Goal: Transaction & Acquisition: Purchase product/service

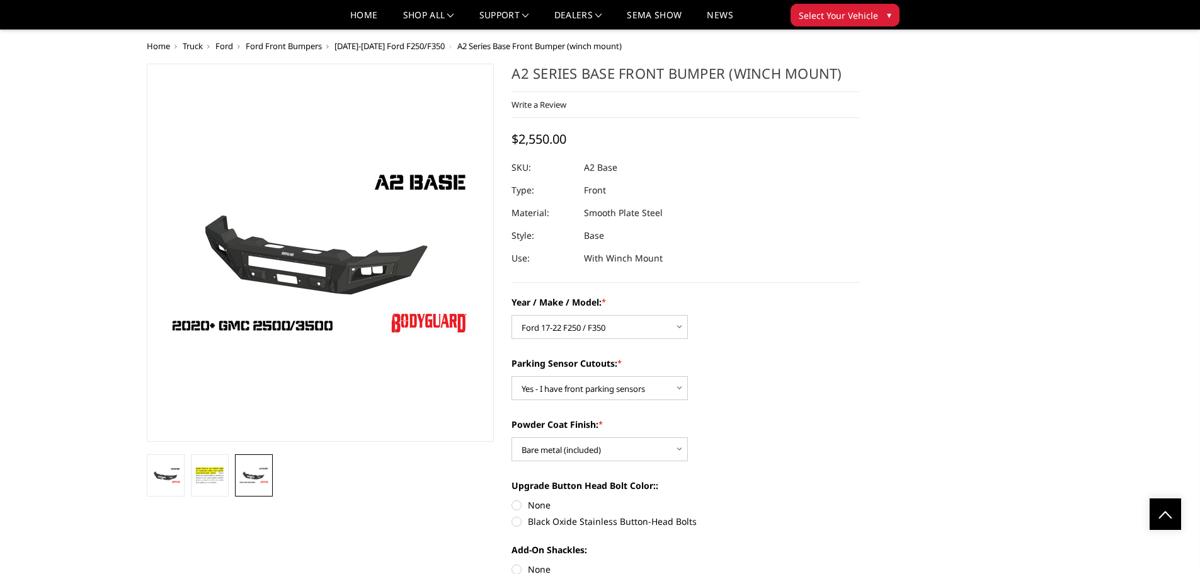
select select "826"
select select "540"
select select "520"
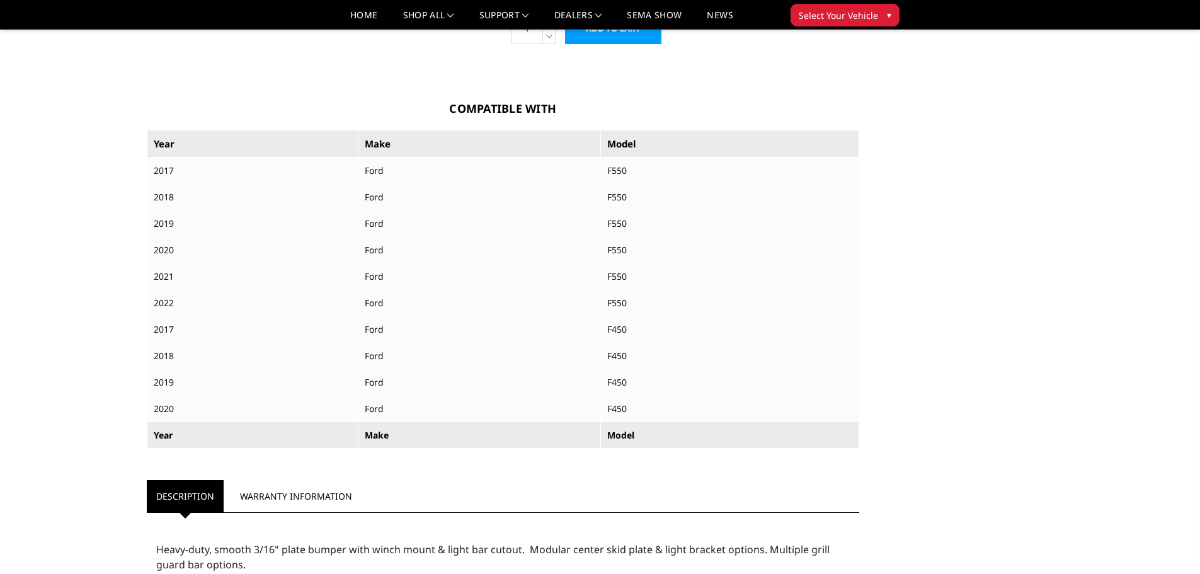
scroll to position [1008, 0]
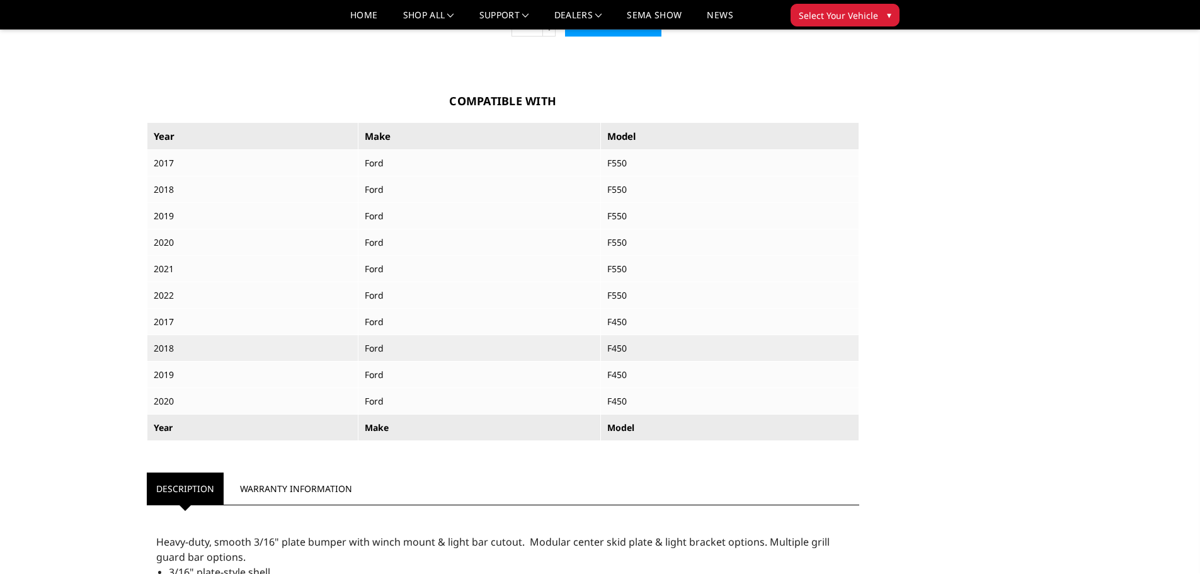
click at [512, 350] on td "Ford" at bounding box center [479, 348] width 242 height 26
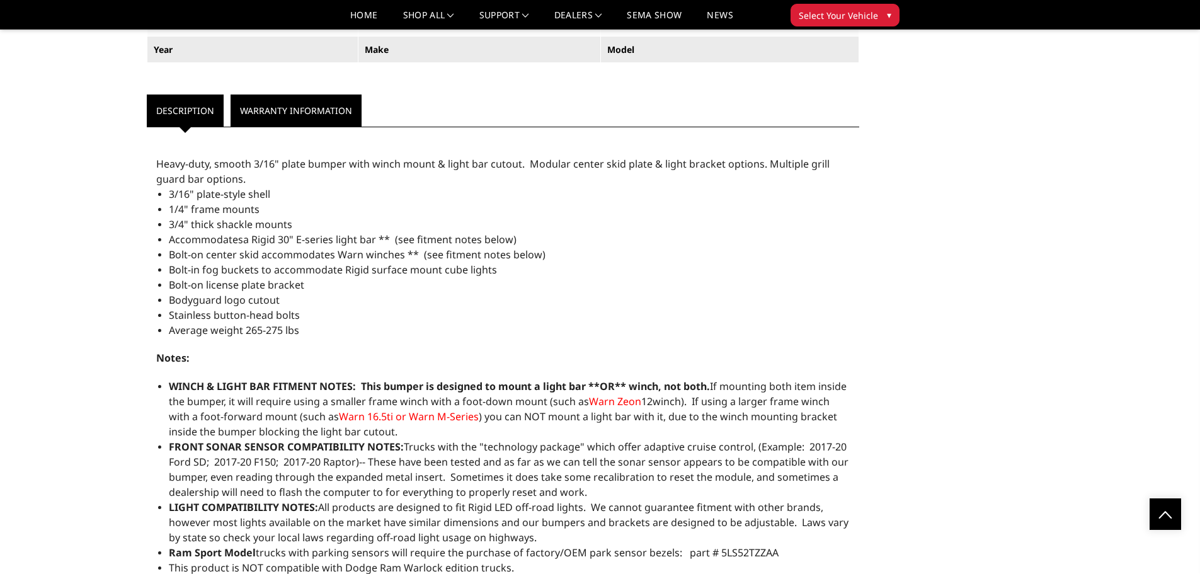
click at [247, 112] on link "Warranty Information" at bounding box center [295, 110] width 131 height 32
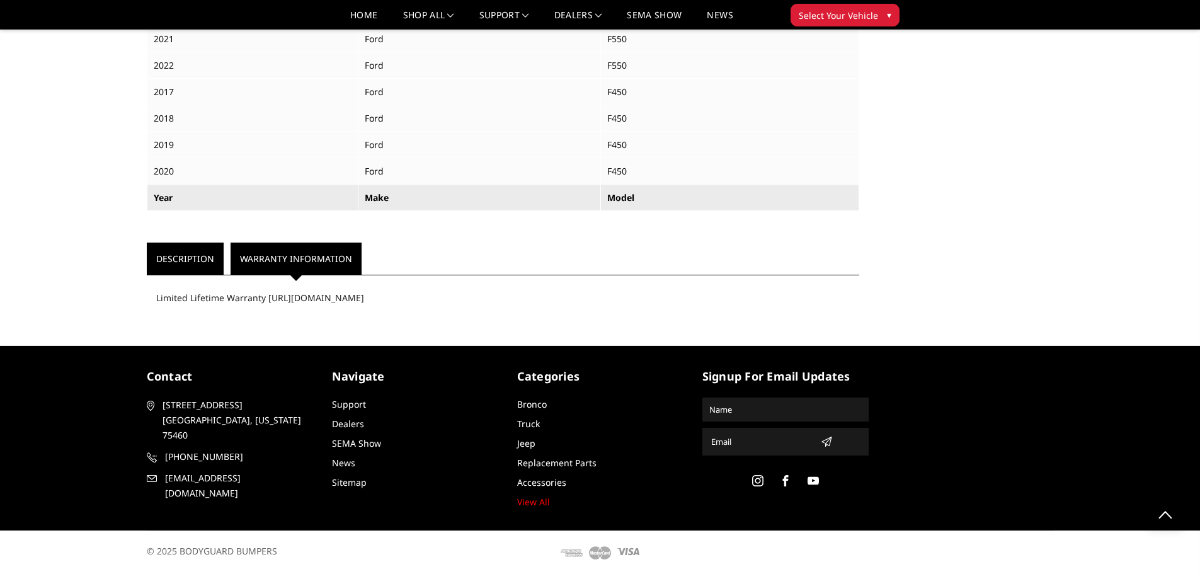
click at [173, 254] on link "Description" at bounding box center [185, 258] width 77 height 32
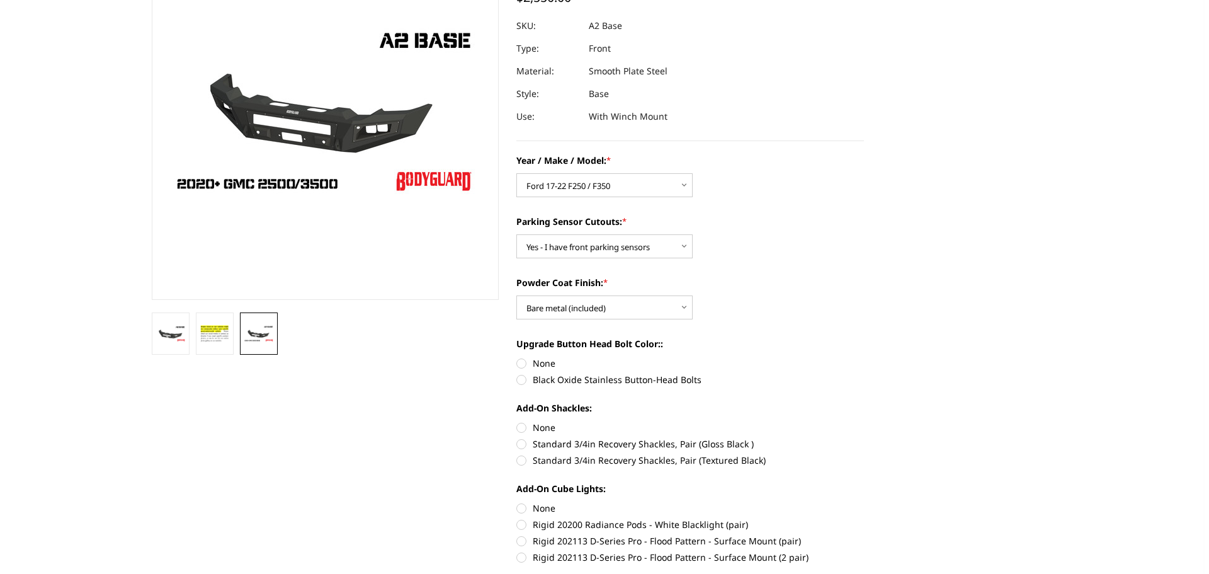
scroll to position [0, 0]
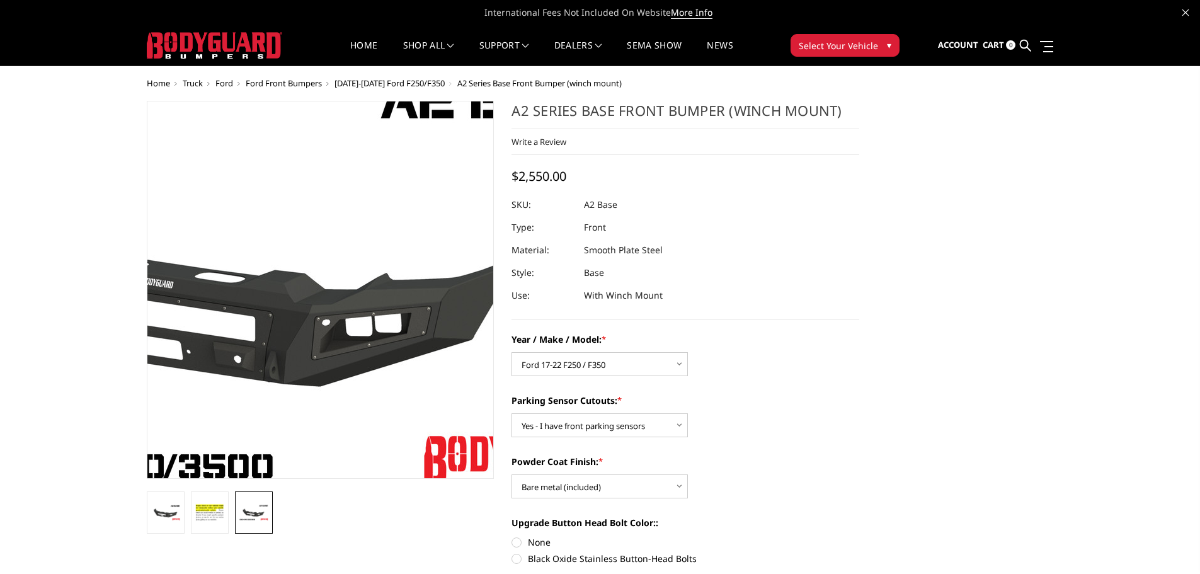
click at [381, 339] on img at bounding box center [241, 280] width 806 height 453
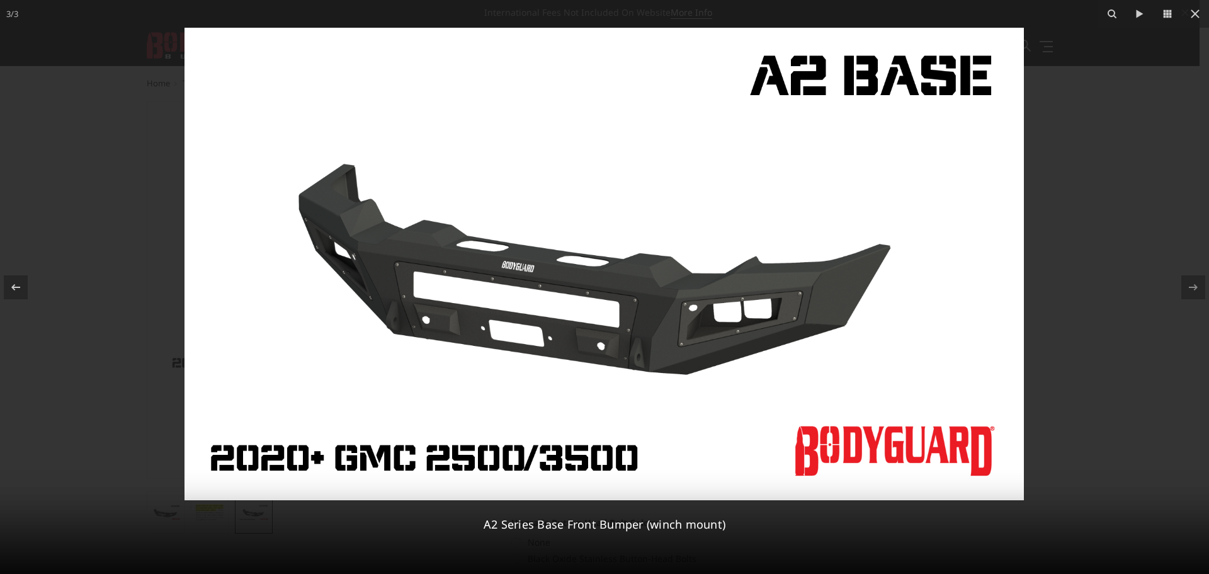
click at [566, 347] on img at bounding box center [604, 264] width 839 height 472
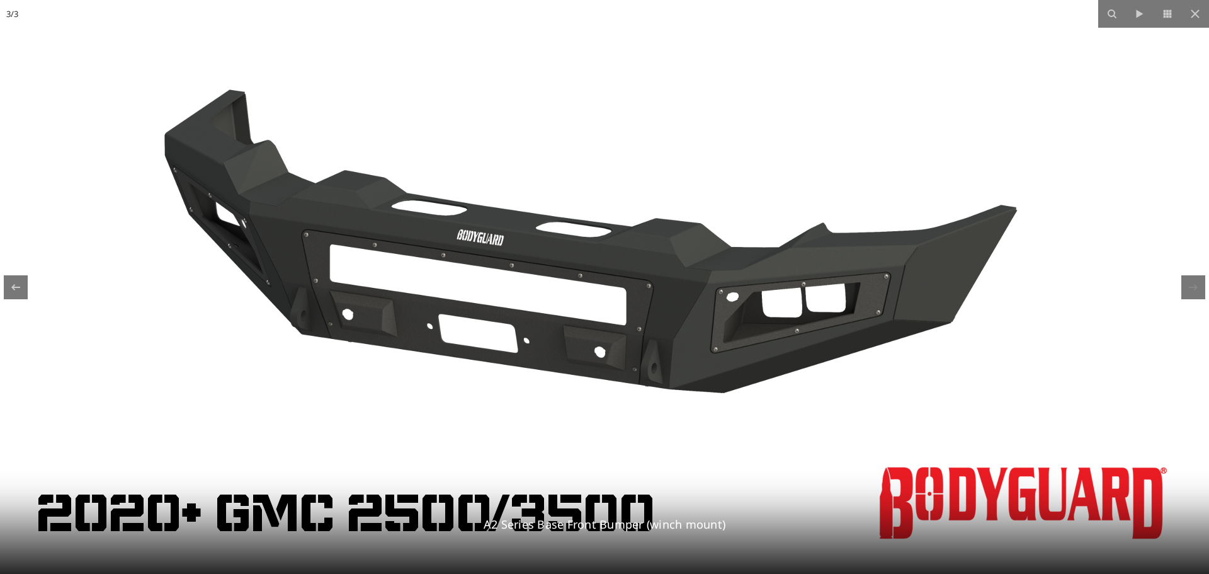
click at [585, 351] on img at bounding box center [604, 234] width 1209 height 680
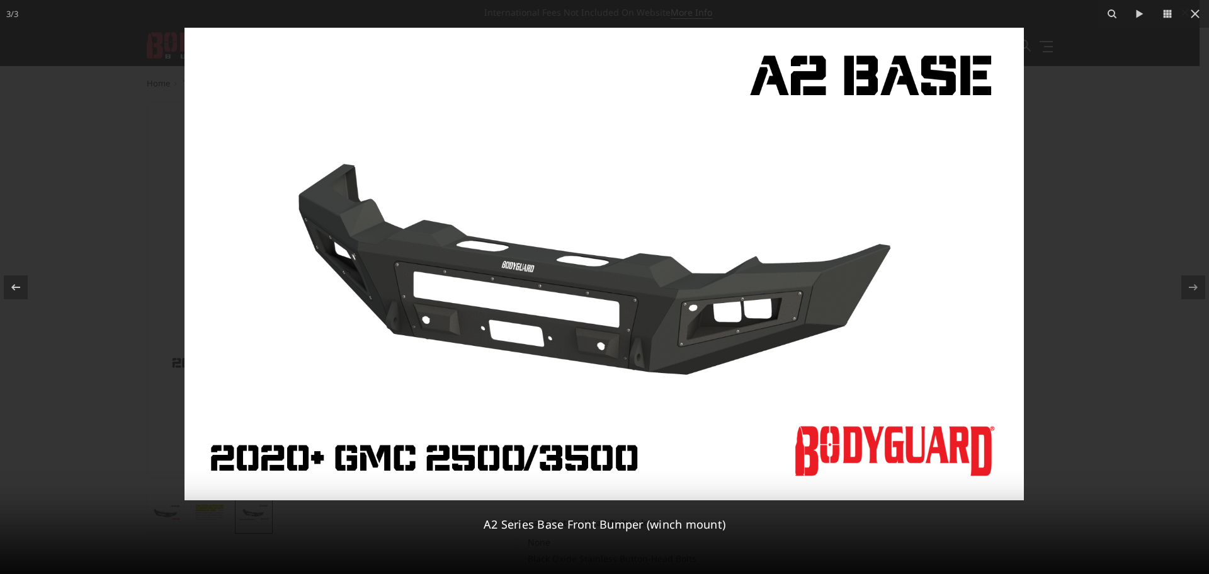
click at [585, 351] on img at bounding box center [604, 264] width 839 height 472
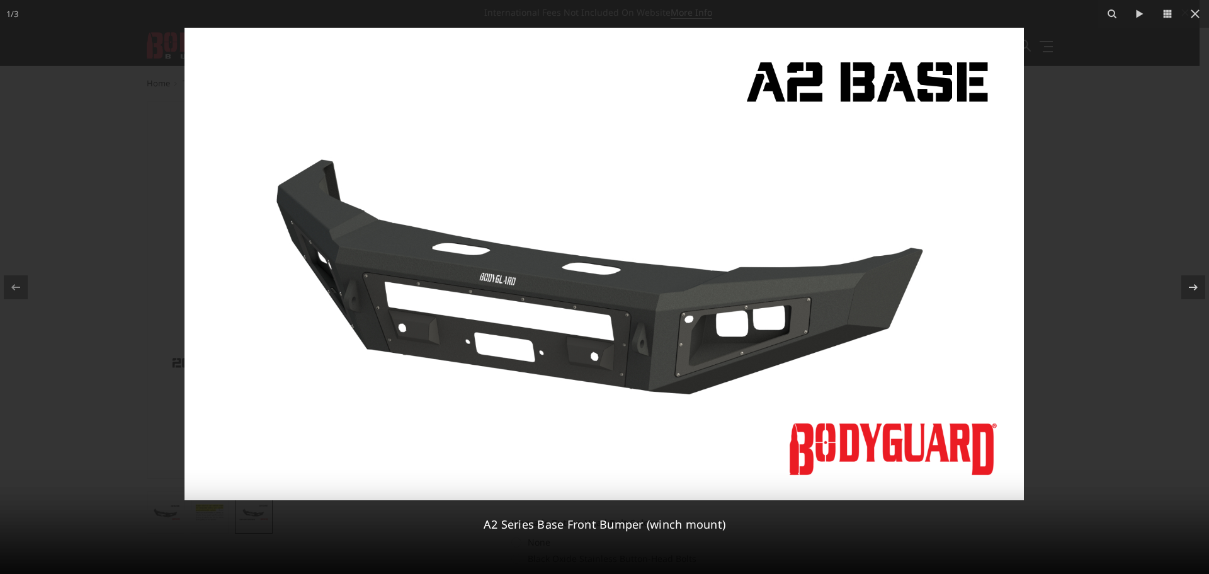
click at [620, 382] on img at bounding box center [604, 264] width 839 height 472
